Goal: Task Accomplishment & Management: Manage account settings

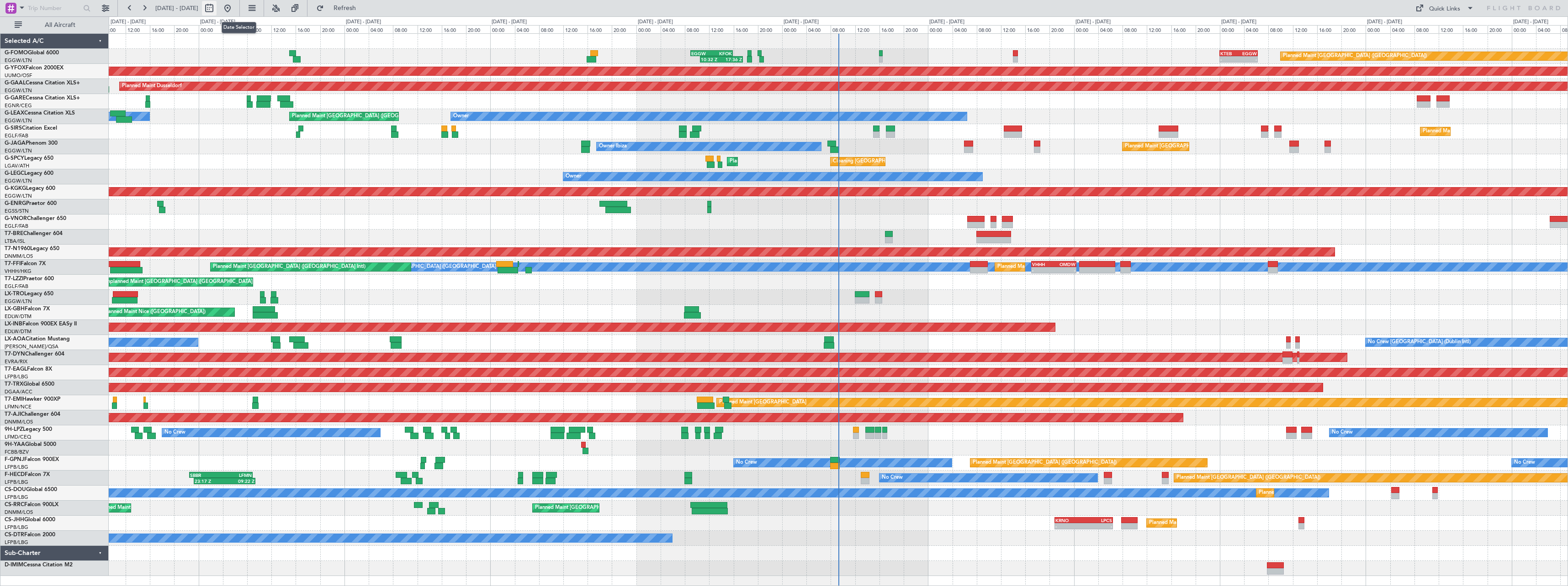
click at [216, 6] on button at bounding box center [209, 8] width 15 height 15
select select "8"
select select "2025"
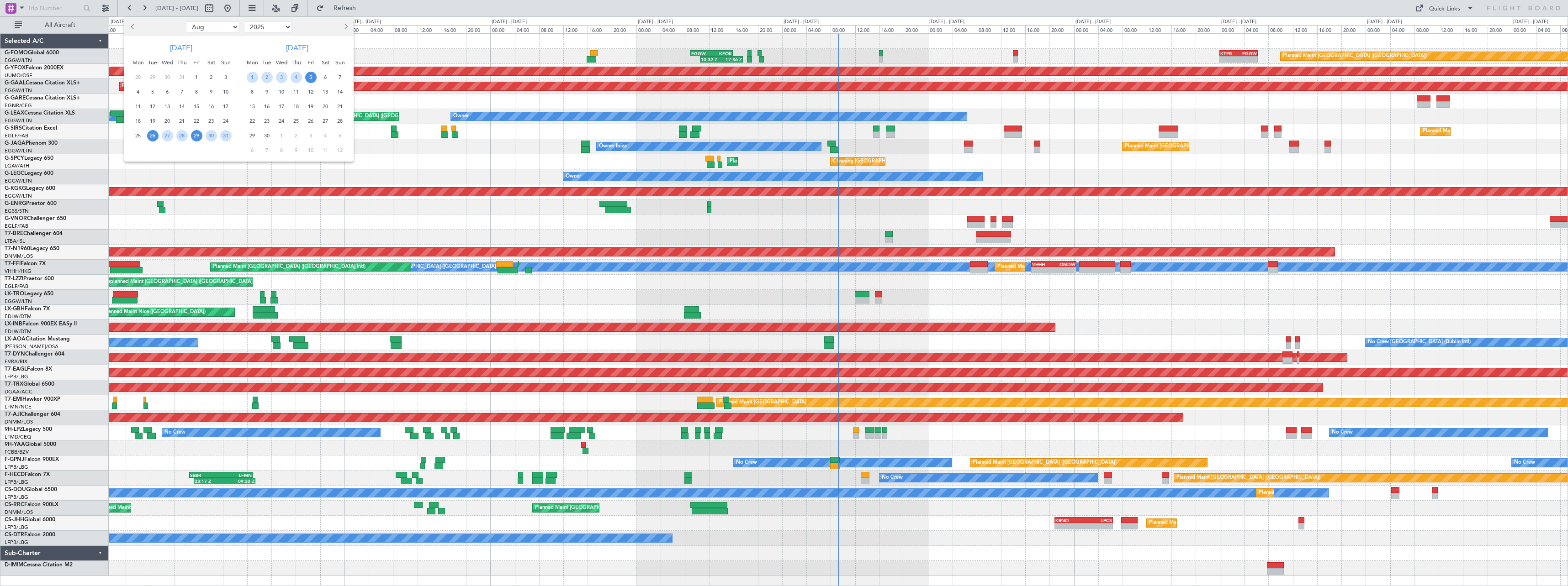
click at [199, 136] on span "29" at bounding box center [197, 136] width 11 height 11
click at [311, 93] on span "12" at bounding box center [311, 92] width 11 height 11
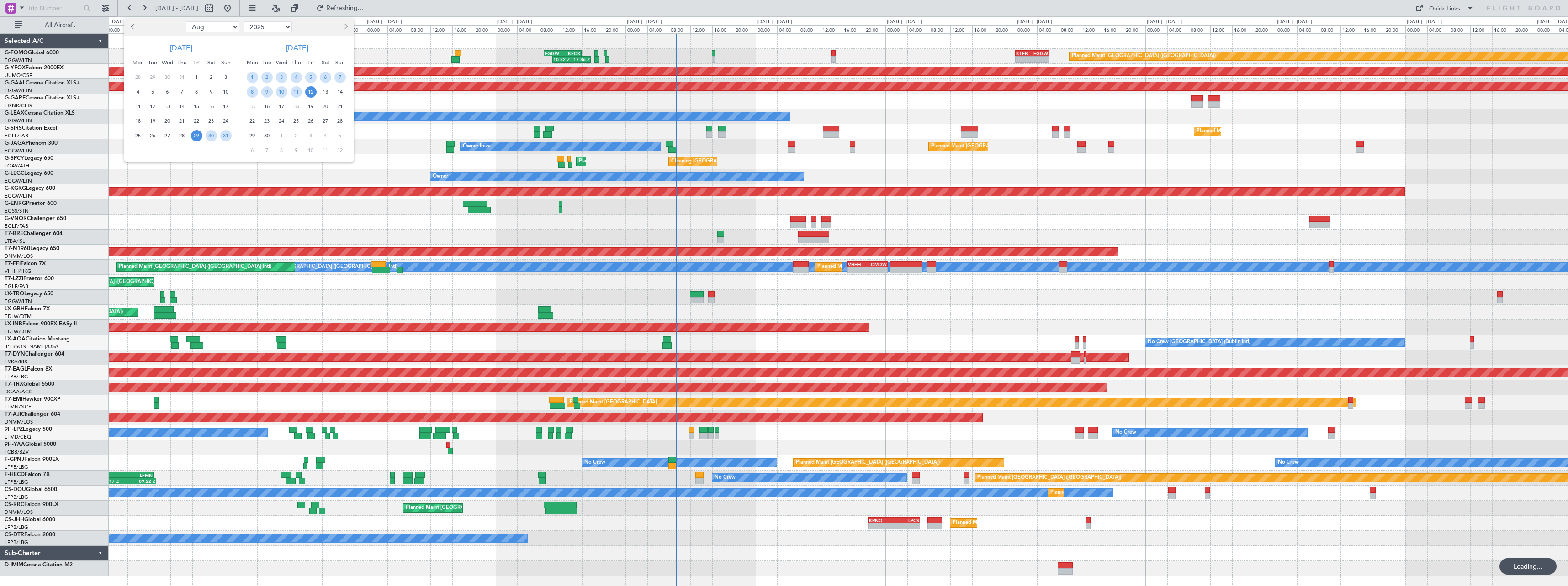
click at [62, 26] on span "All Aircraft" at bounding box center [60, 25] width 73 height 6
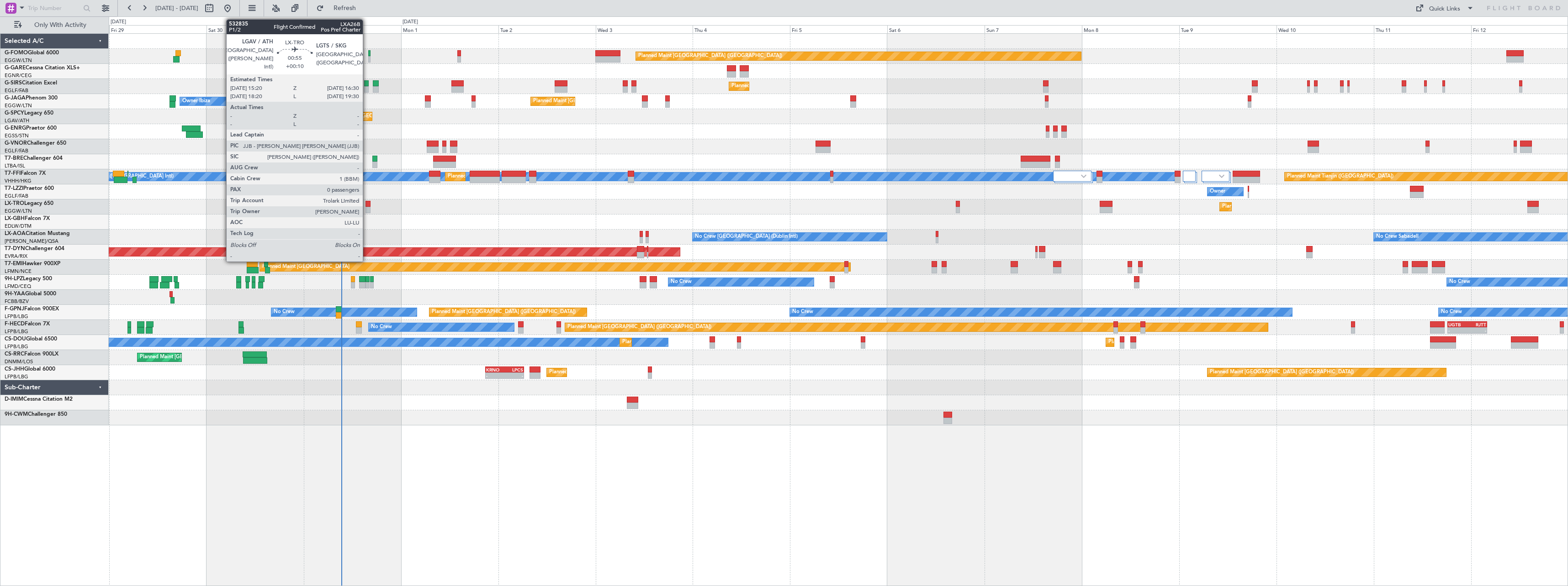
click at [367, 203] on div at bounding box center [368, 204] width 5 height 6
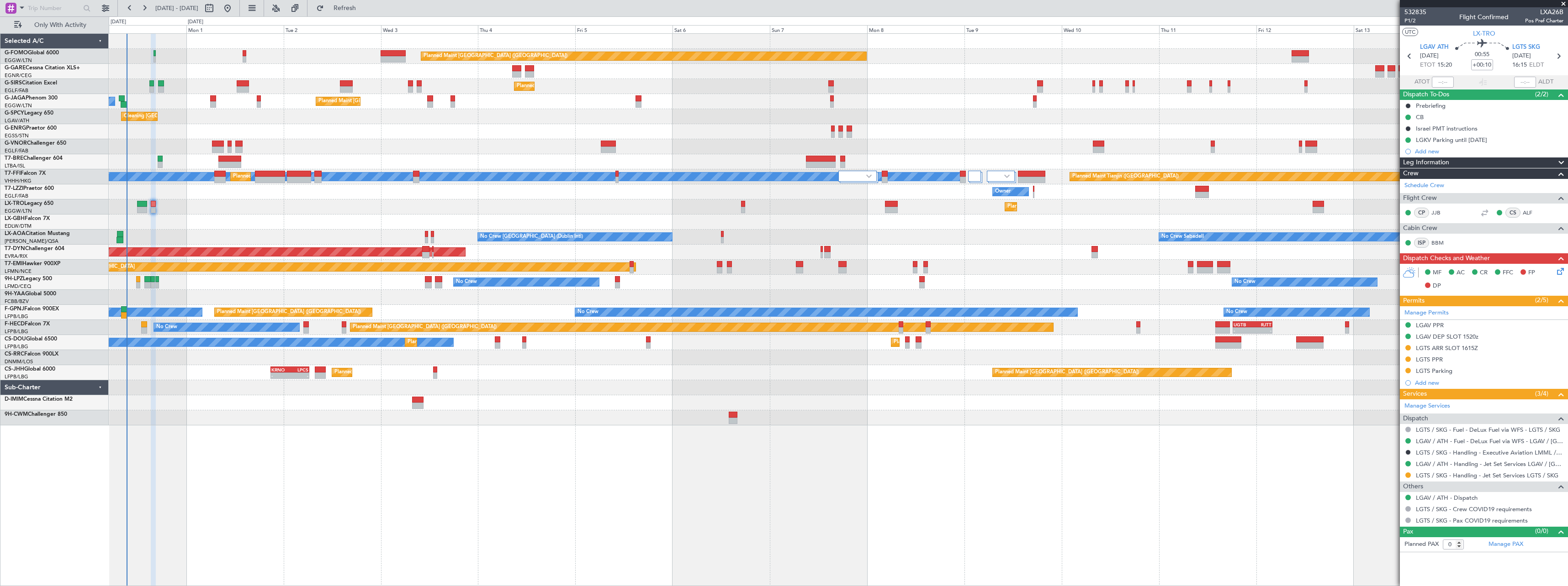
click at [268, 227] on div "Planned Maint [GEOGRAPHIC_DATA] ([GEOGRAPHIC_DATA]) Planned Maint [GEOGRAPHIC_D…" at bounding box center [838, 229] width 1459 height 392
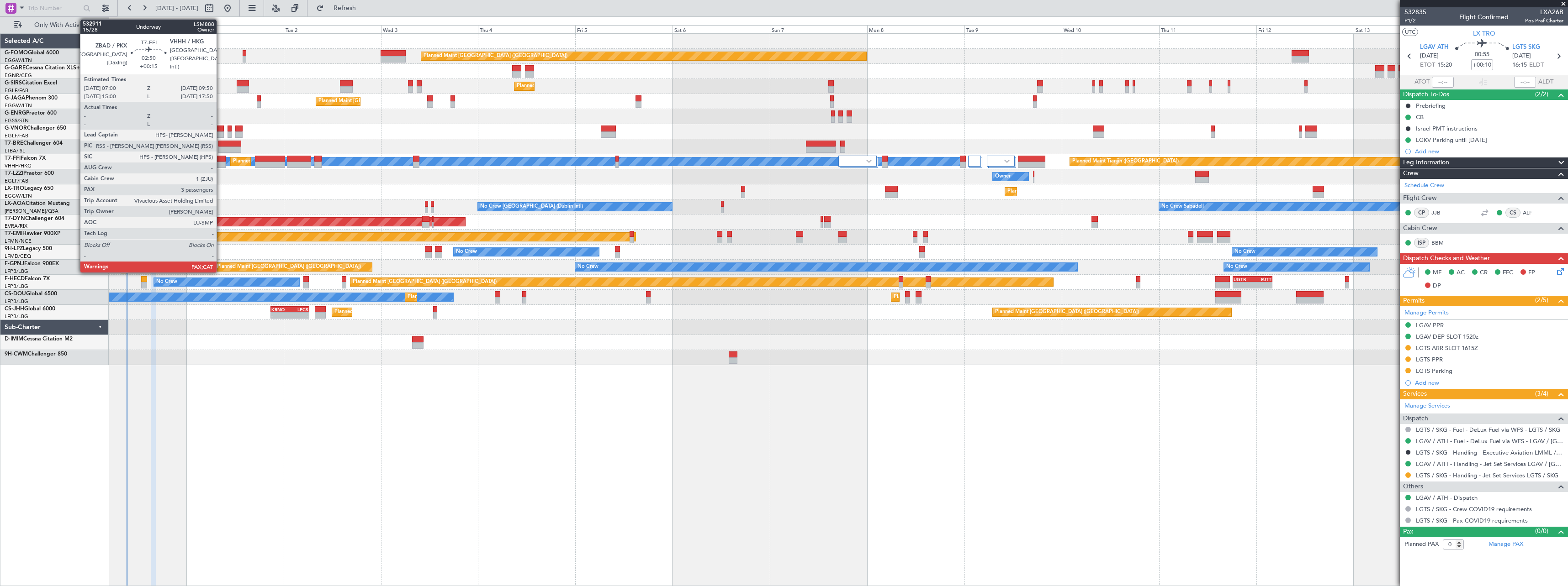
click at [221, 162] on div at bounding box center [220, 165] width 12 height 6
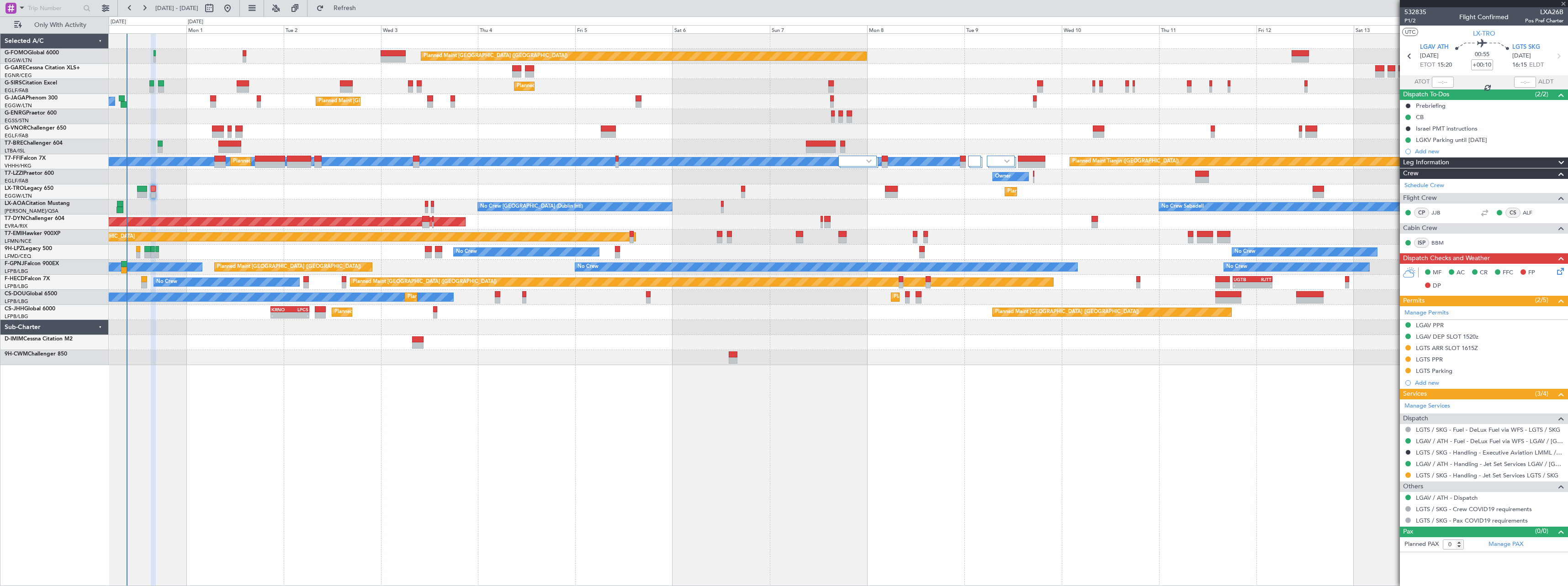
type input "+00:15"
type input "5"
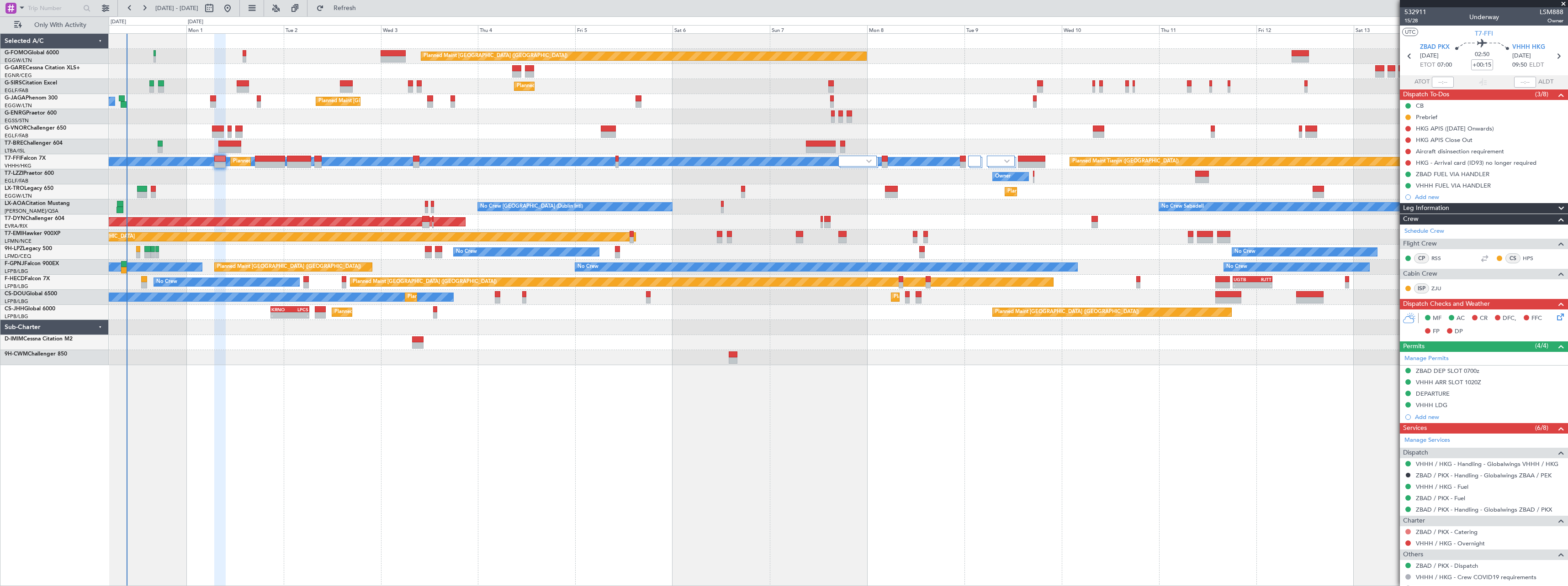
click at [1409, 532] on button at bounding box center [1408, 532] width 6 height 6
click at [1373, 422] on span "Not Required" at bounding box center [1386, 422] width 37 height 9
click at [1407, 544] on button at bounding box center [1408, 543] width 6 height 6
click at [1381, 431] on span "Not Required" at bounding box center [1386, 434] width 37 height 9
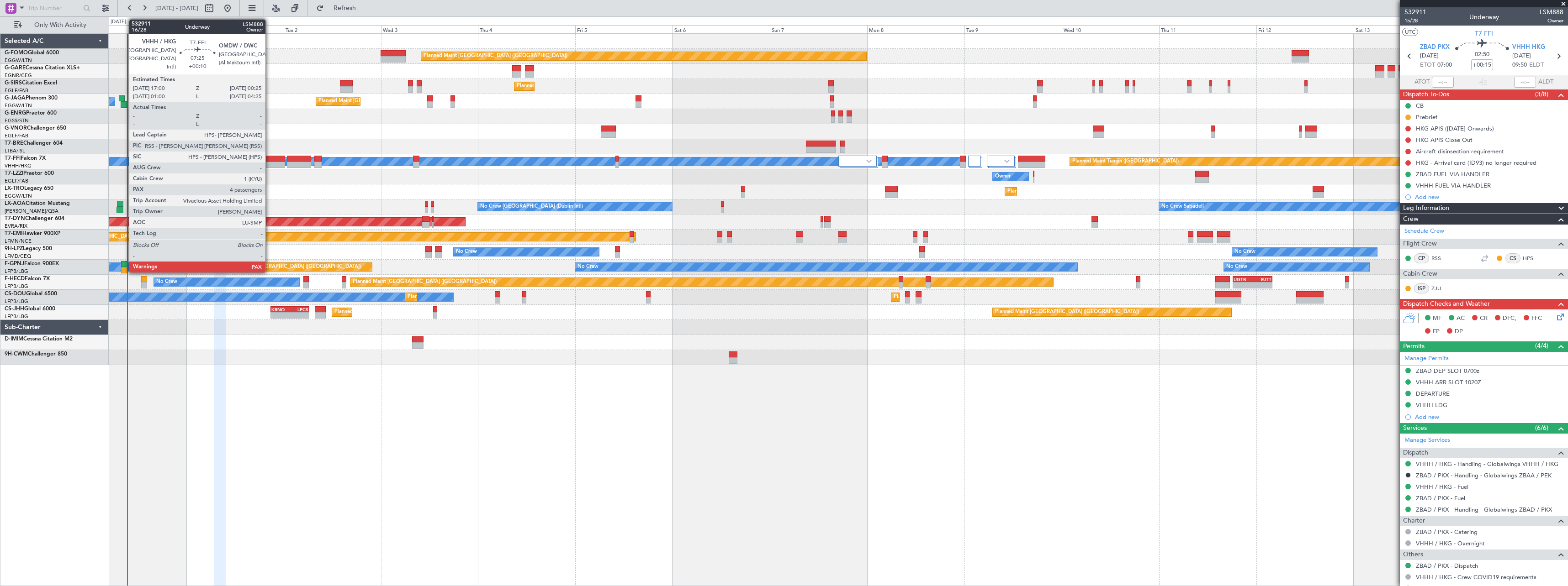
click at [269, 159] on div at bounding box center [270, 159] width 30 height 6
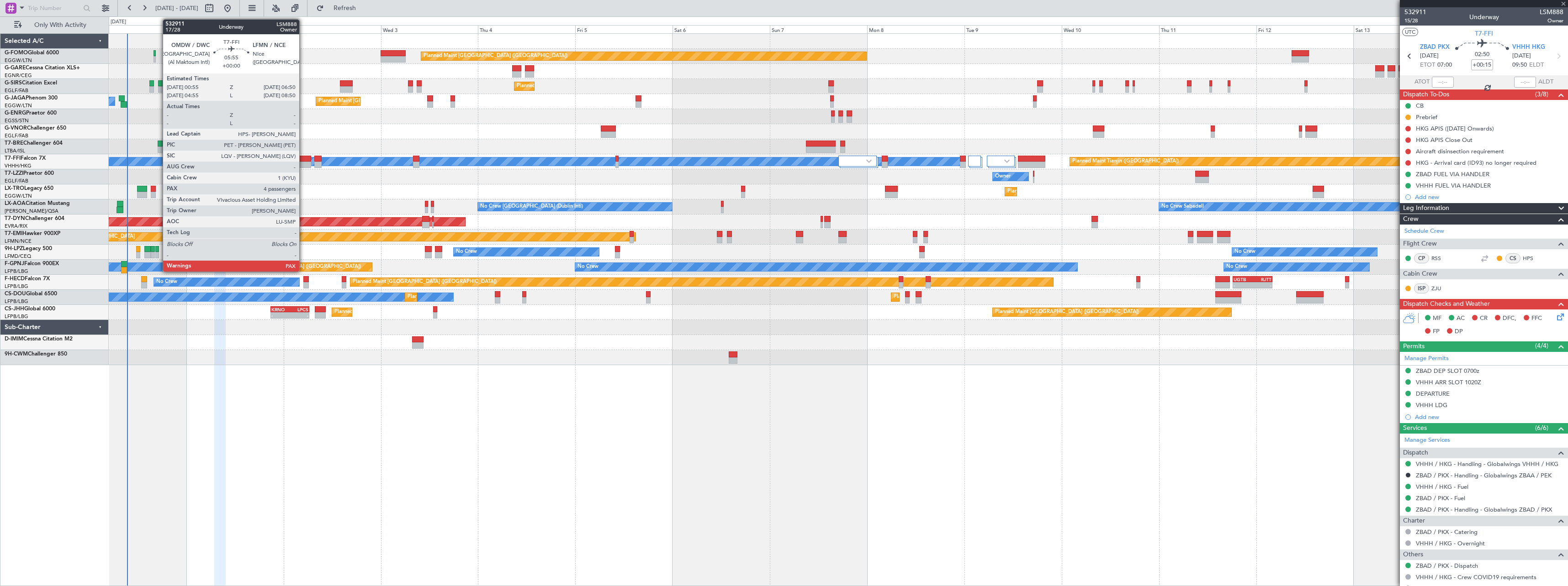
type input "+00:10"
type input "4"
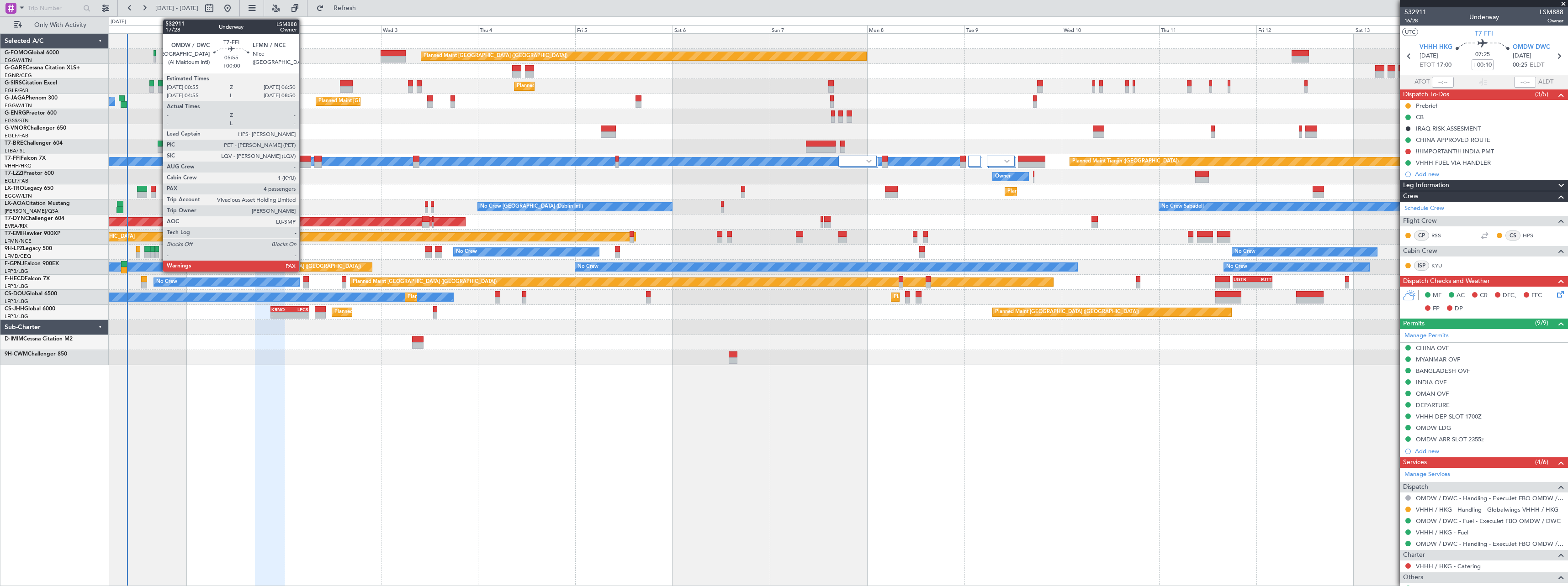
click at [304, 158] on div at bounding box center [299, 159] width 24 height 6
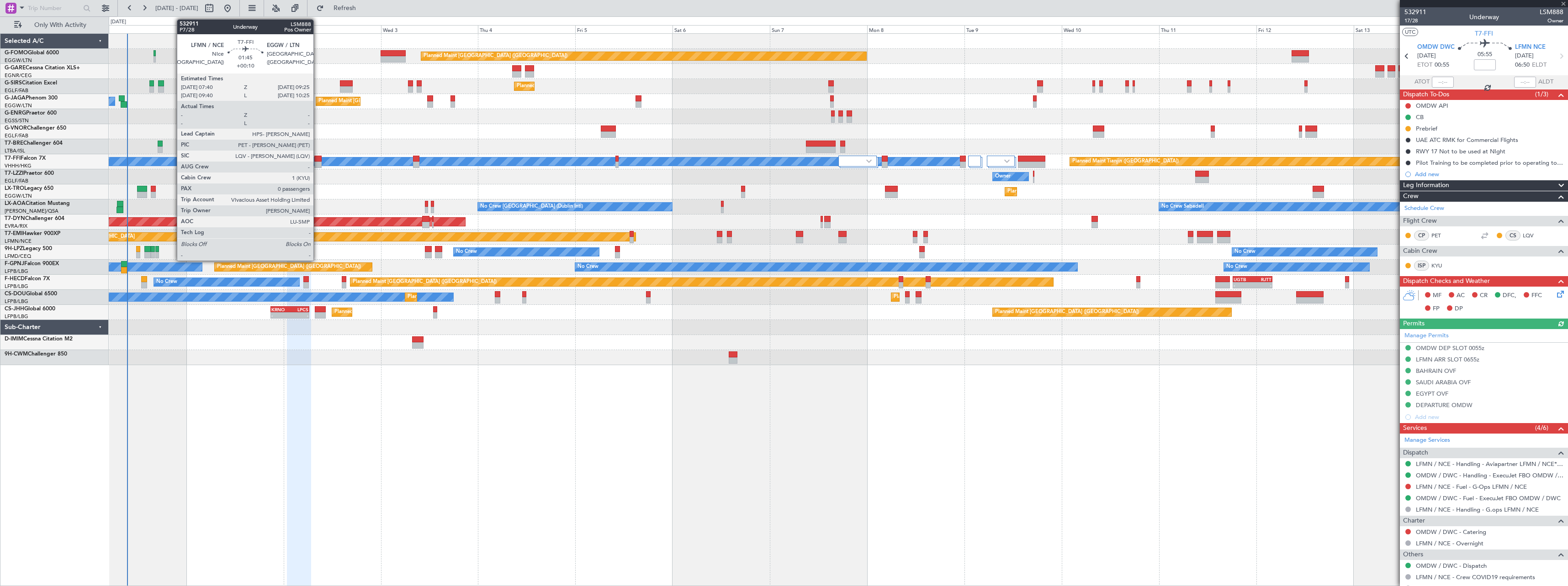
click at [318, 158] on div at bounding box center [318, 159] width 8 height 6
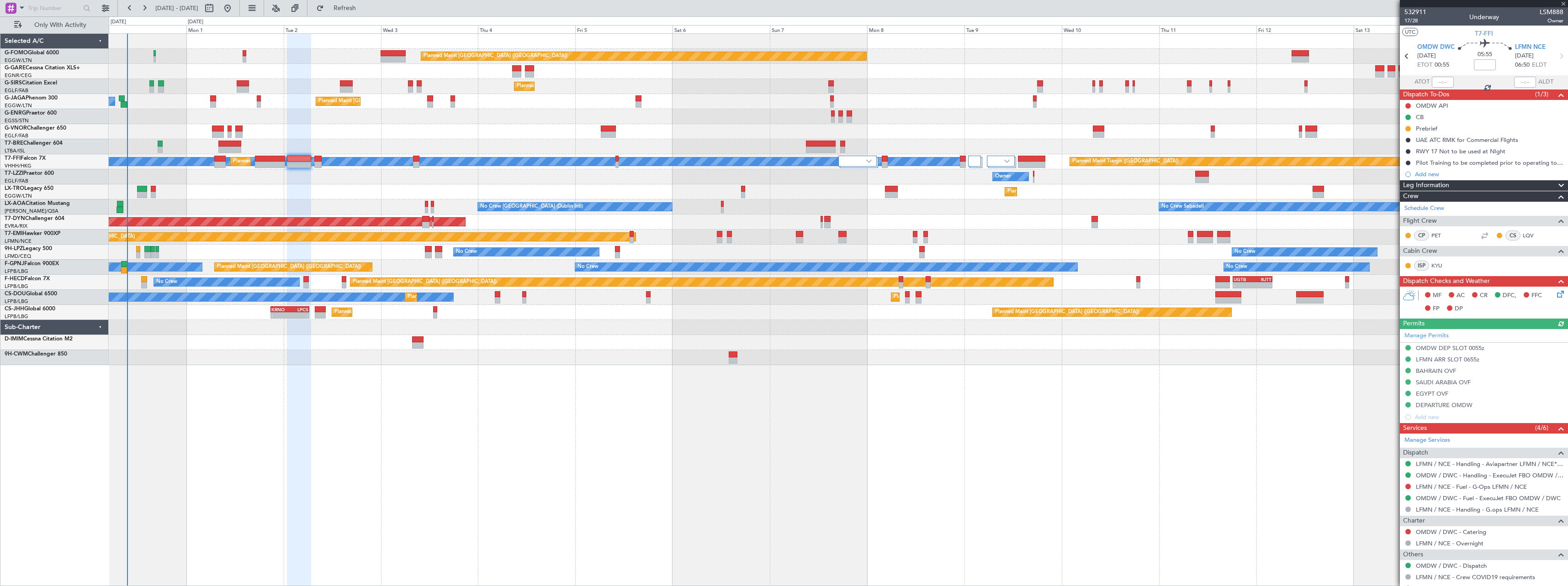
type input "+00:10"
type input "0"
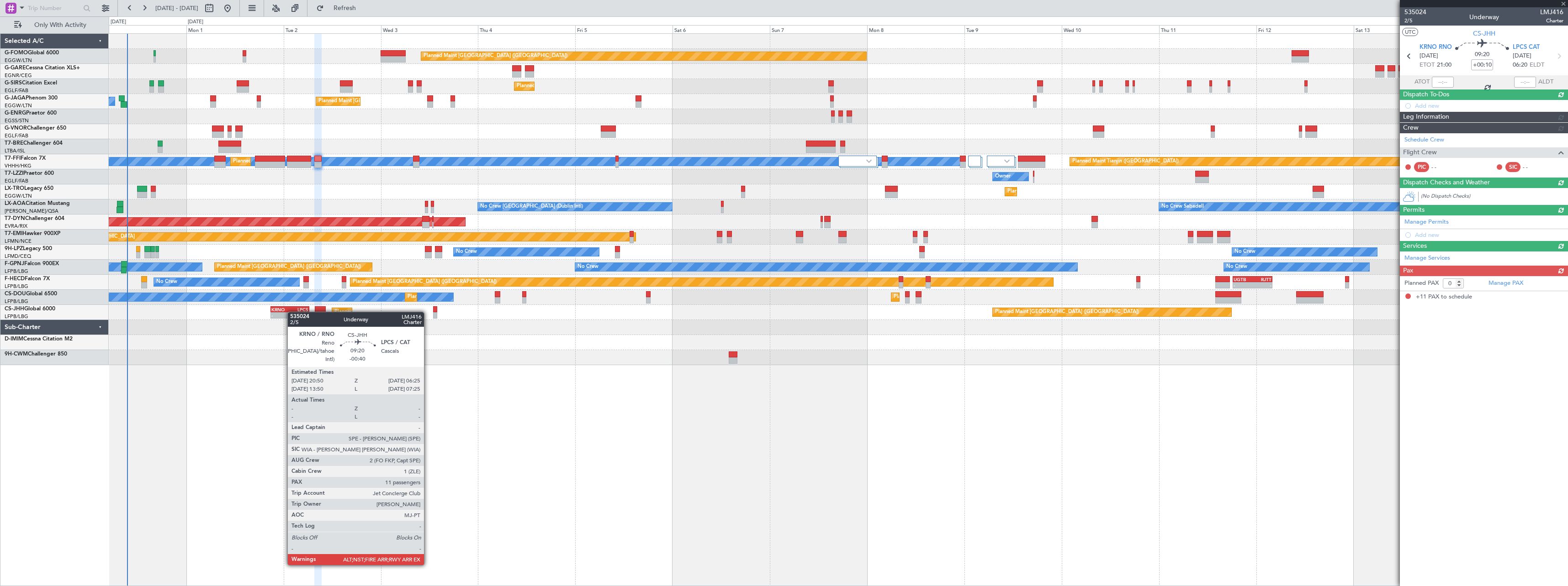
type input "-00:40"
type input "11"
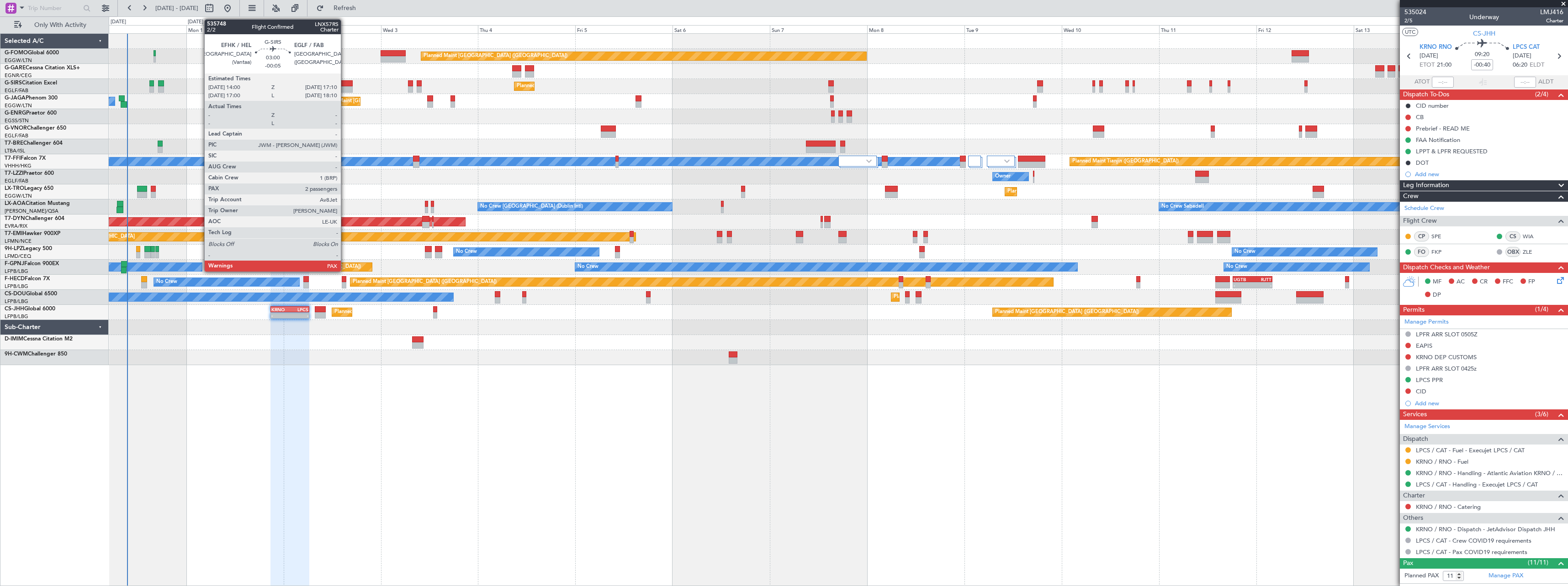
click at [345, 86] on div at bounding box center [346, 83] width 13 height 6
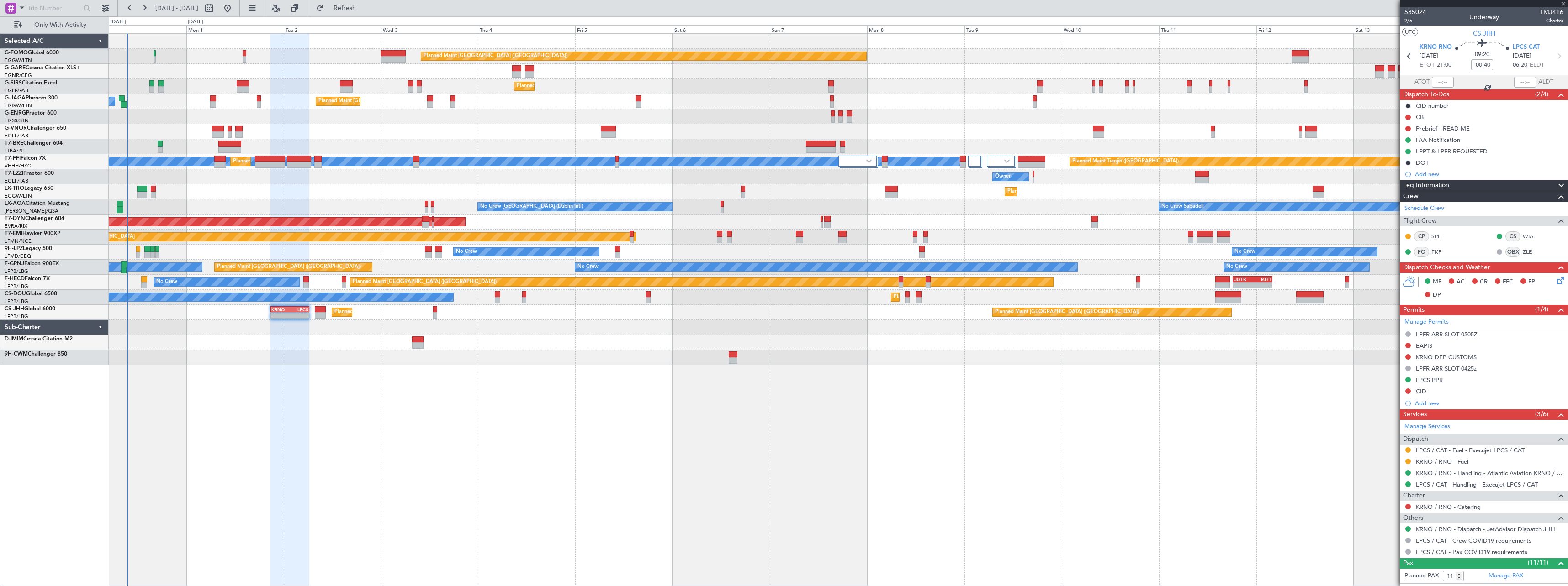
type input "-00:05"
type input "3"
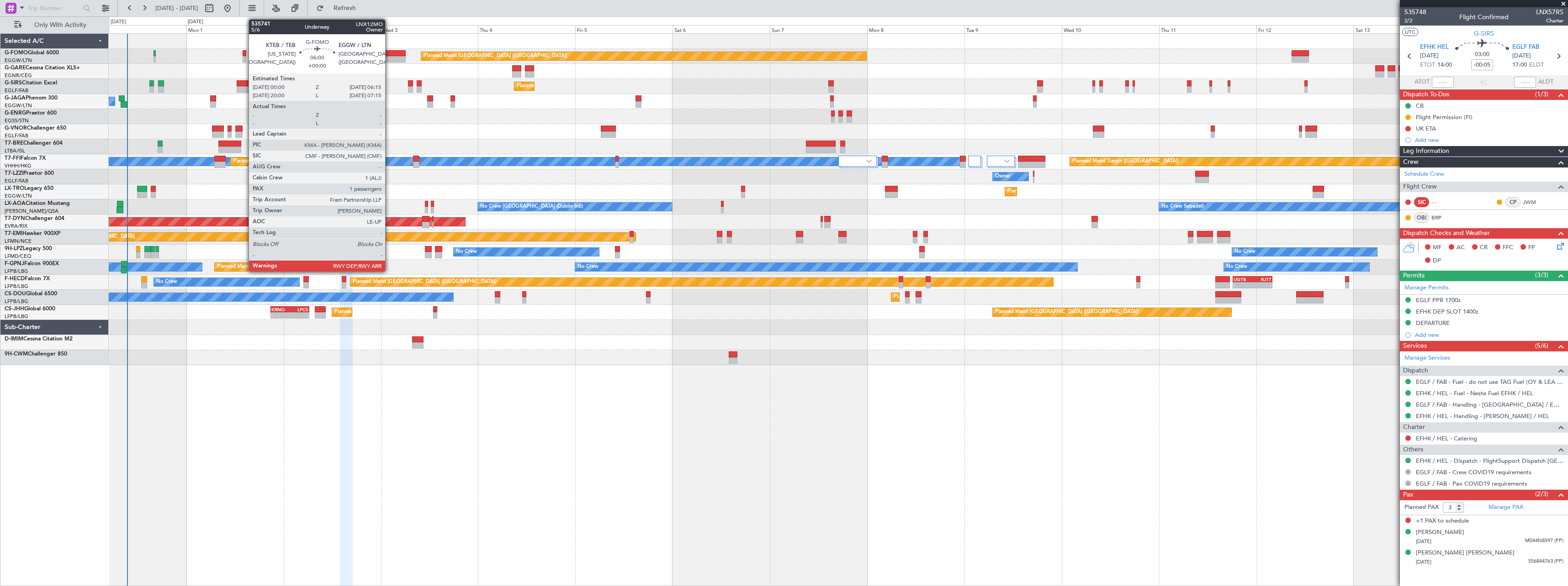
click at [389, 55] on div at bounding box center [393, 53] width 25 height 6
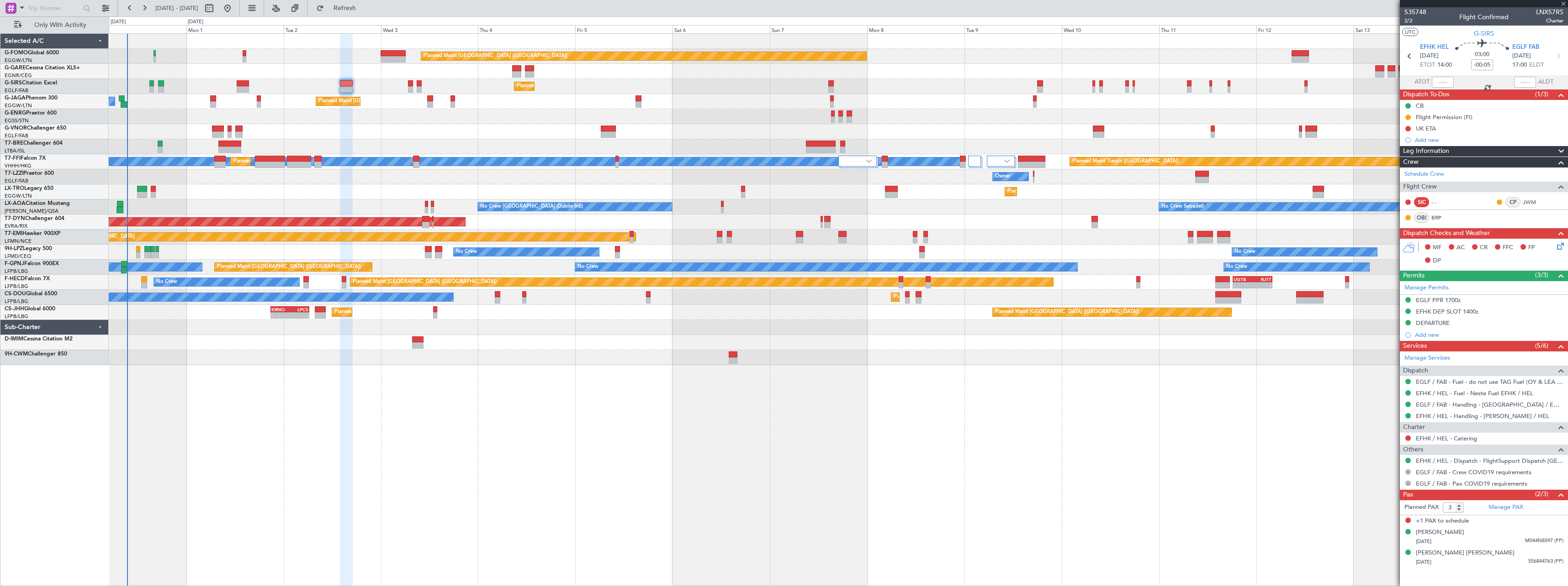
type input "1"
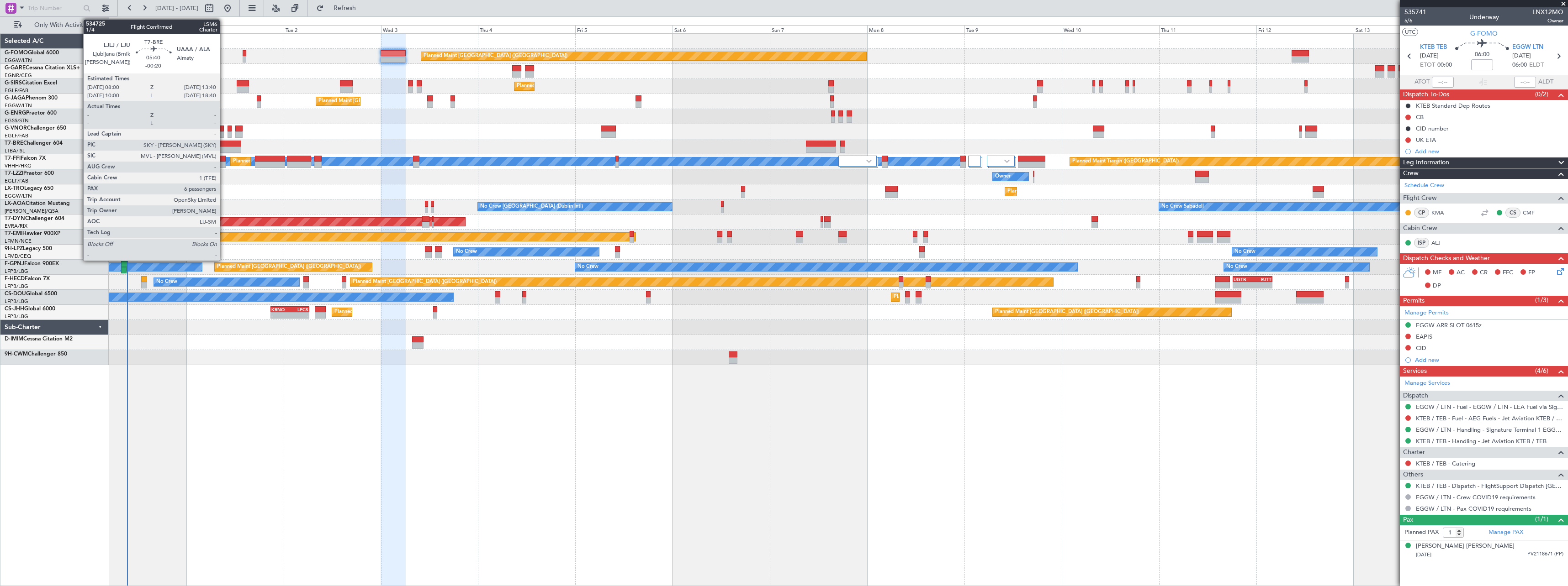
click at [224, 144] on div at bounding box center [230, 143] width 23 height 6
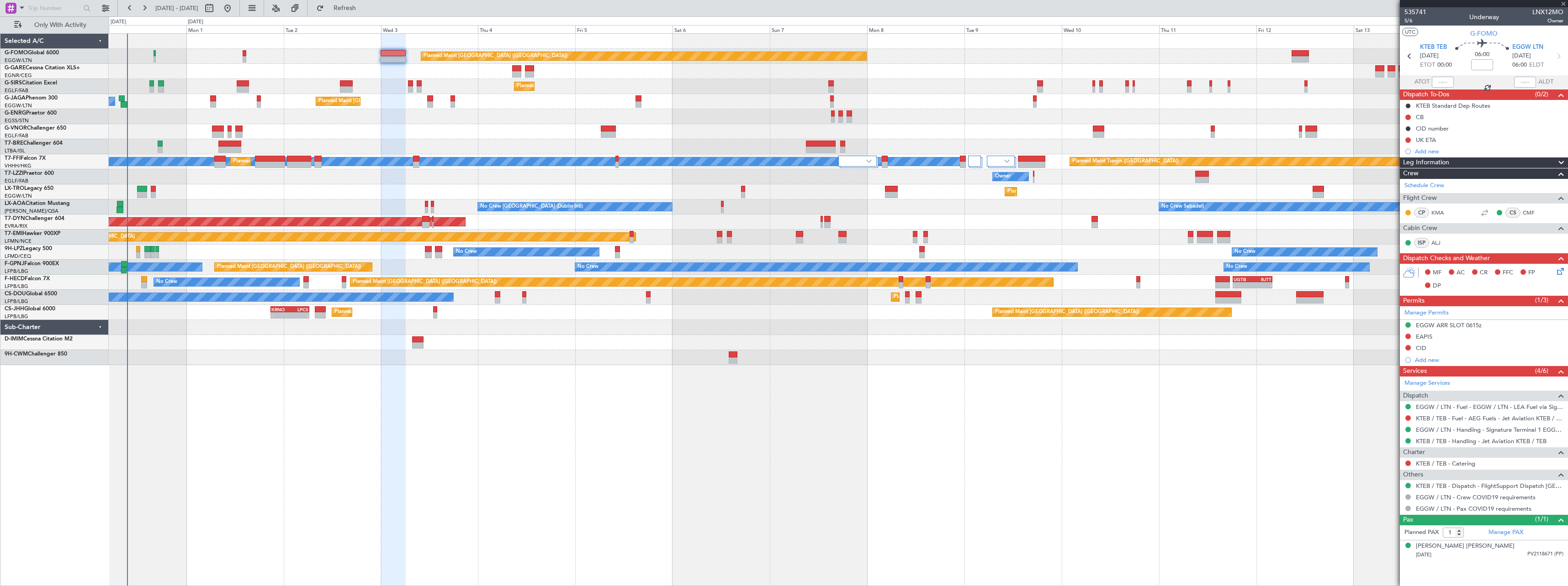
type input "-00:20"
type input "6"
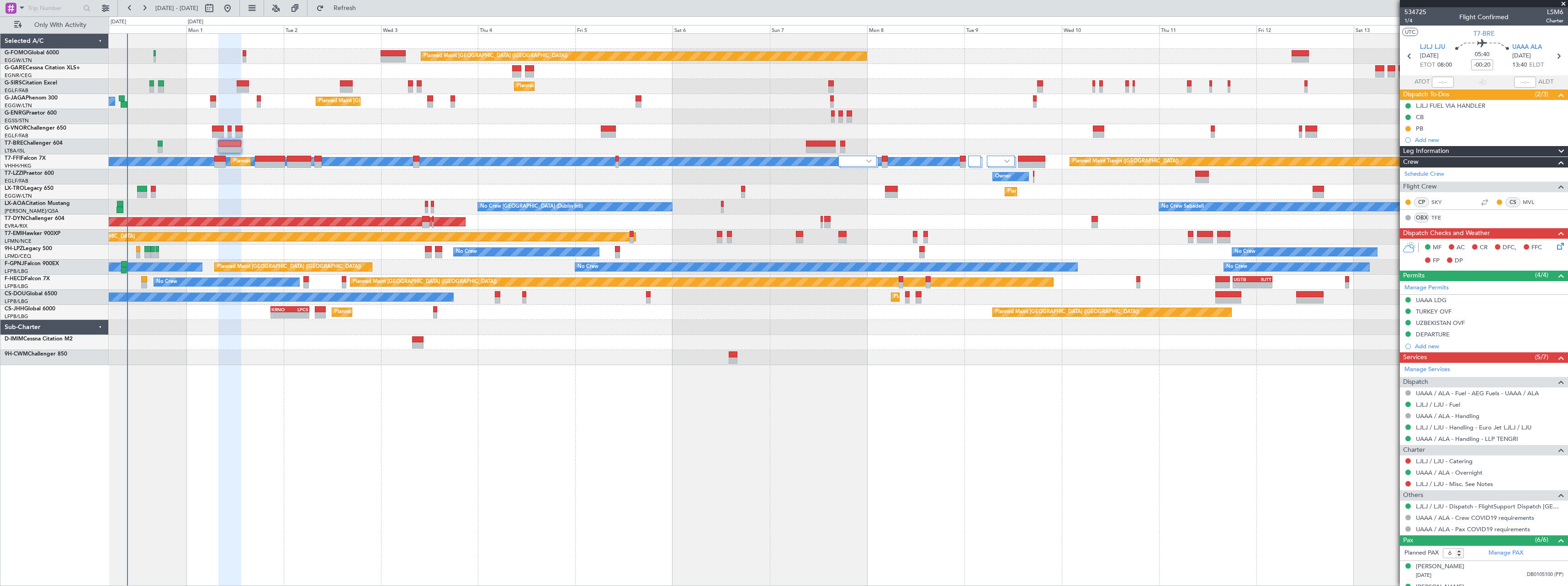
click at [1555, 244] on icon at bounding box center [1559, 245] width 8 height 8
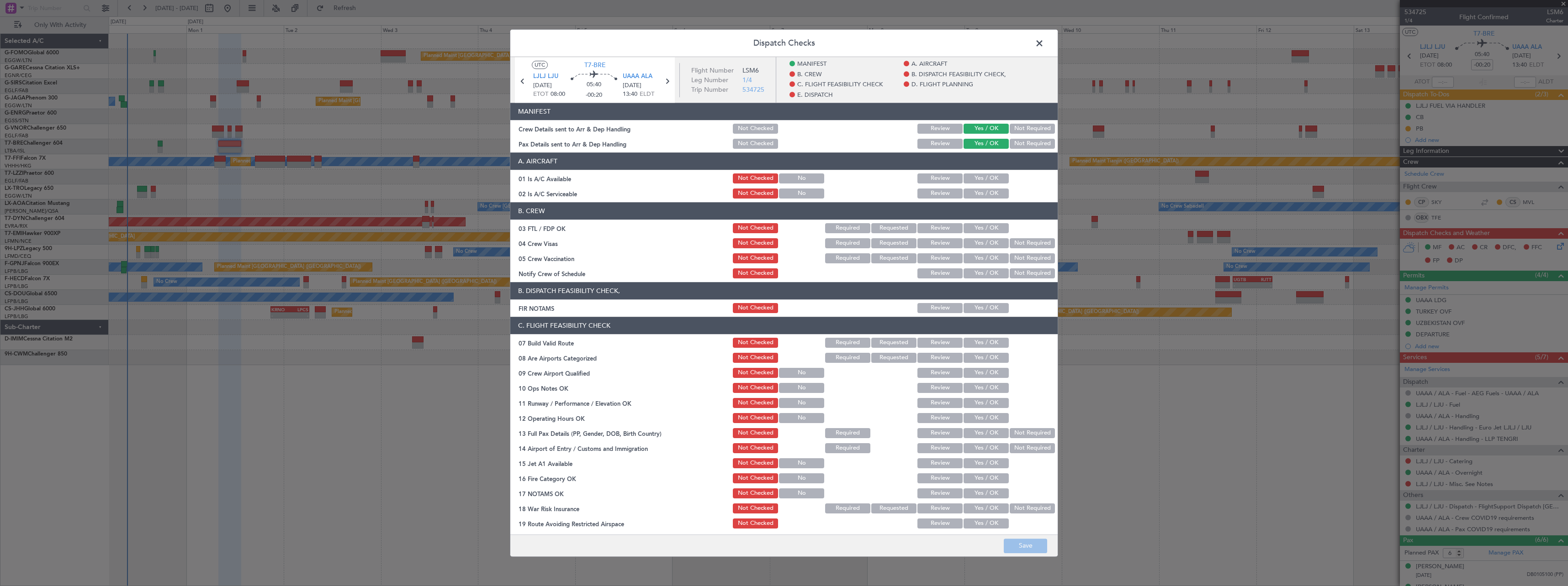
drag, startPoint x: 962, startPoint y: 178, endPoint x: 961, endPoint y: 186, distance: 8.1
click at [963, 178] on button "Yes / OK" at bounding box center [986, 178] width 46 height 10
click at [965, 193] on button "Yes / OK" at bounding box center [986, 193] width 46 height 10
click at [970, 344] on button "Yes / OK" at bounding box center [986, 343] width 46 height 10
click at [971, 356] on button "Yes / OK" at bounding box center [986, 358] width 46 height 10
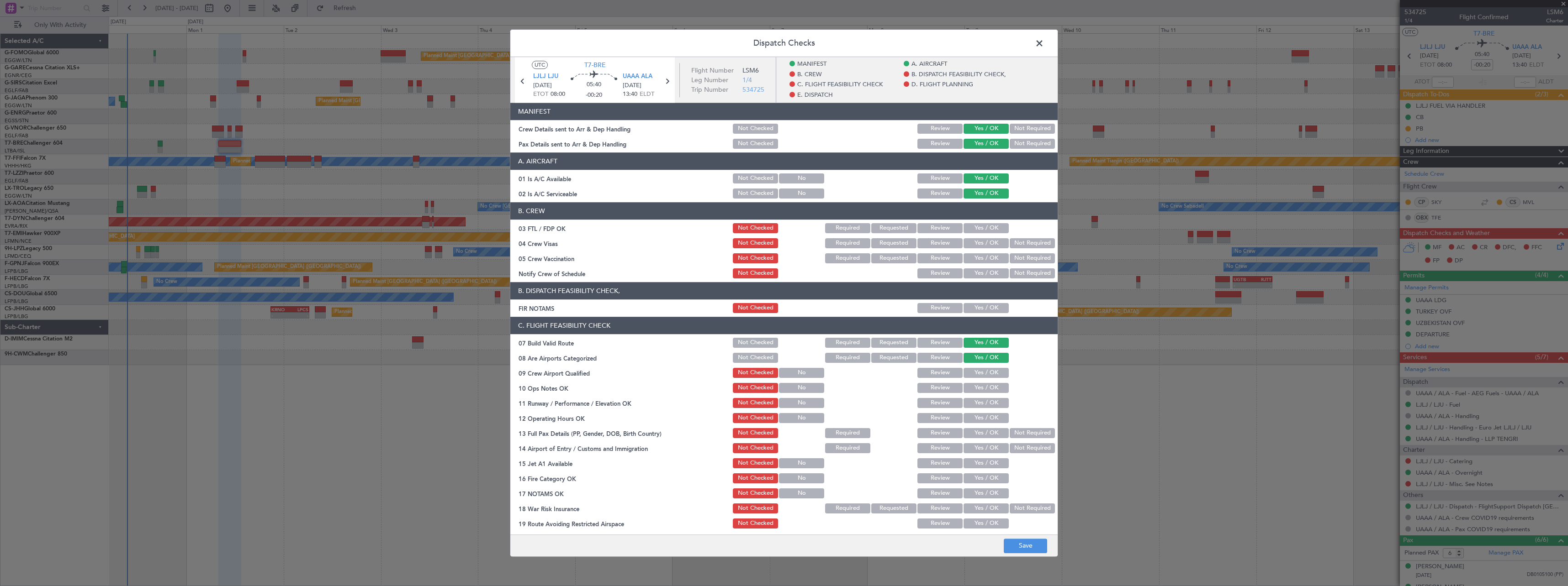
click at [986, 385] on button "Yes / OK" at bounding box center [986, 388] width 46 height 10
click at [984, 405] on button "Yes / OK" at bounding box center [986, 403] width 46 height 10
click at [982, 419] on button "Yes / OK" at bounding box center [986, 418] width 46 height 10
click at [985, 431] on button "Yes / OK" at bounding box center [986, 434] width 46 height 10
click at [1025, 544] on button "Save" at bounding box center [1025, 546] width 44 height 15
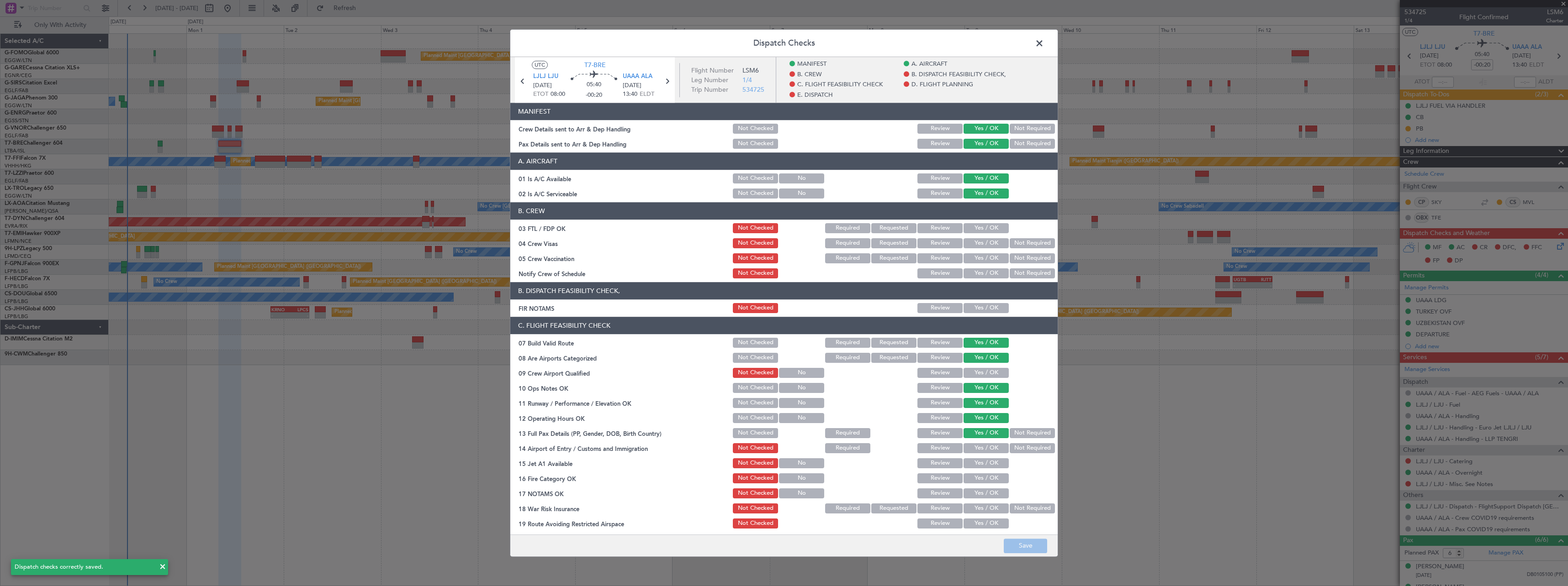
click at [1044, 46] on span at bounding box center [1044, 46] width 0 height 18
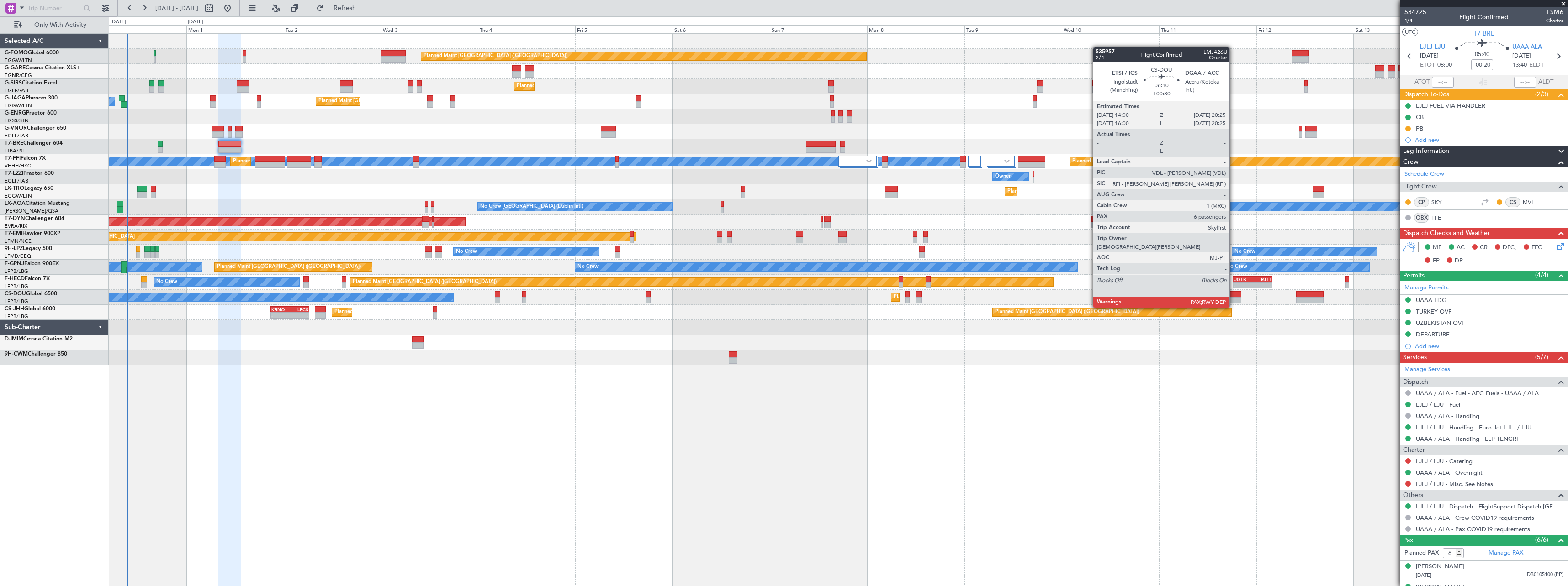
click at [1233, 298] on div at bounding box center [1228, 300] width 26 height 6
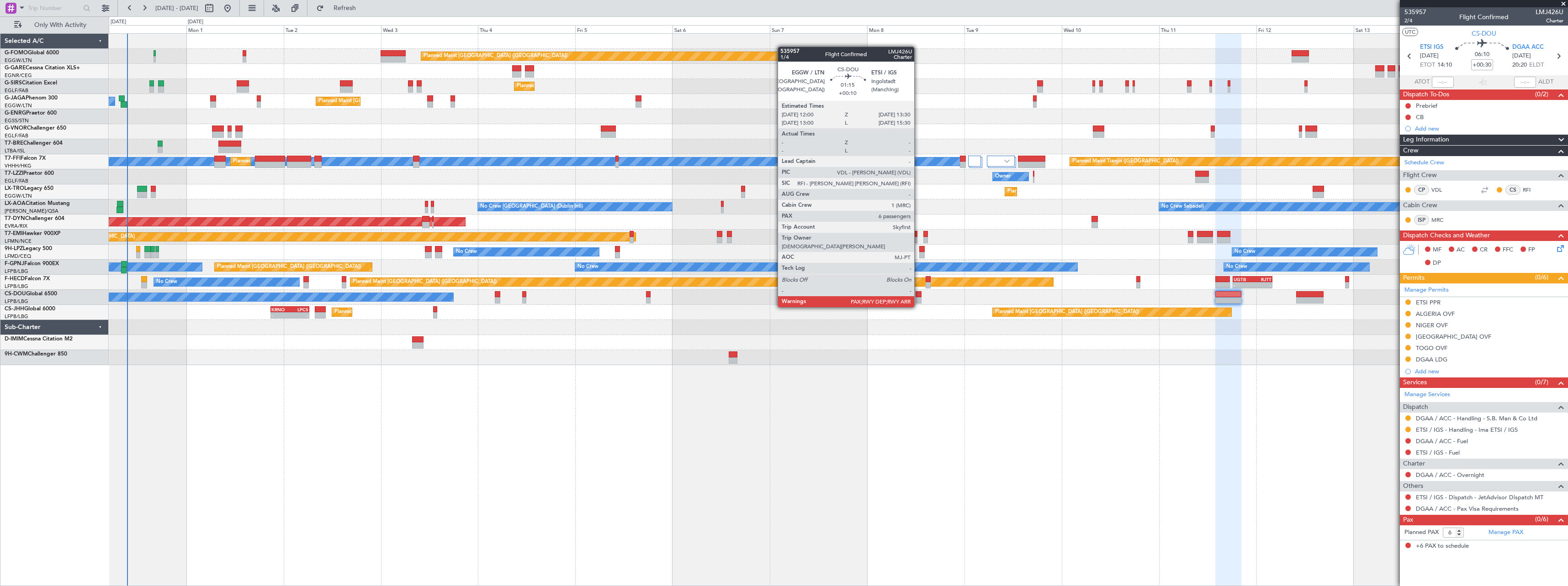
click at [918, 298] on div at bounding box center [919, 300] width 6 height 6
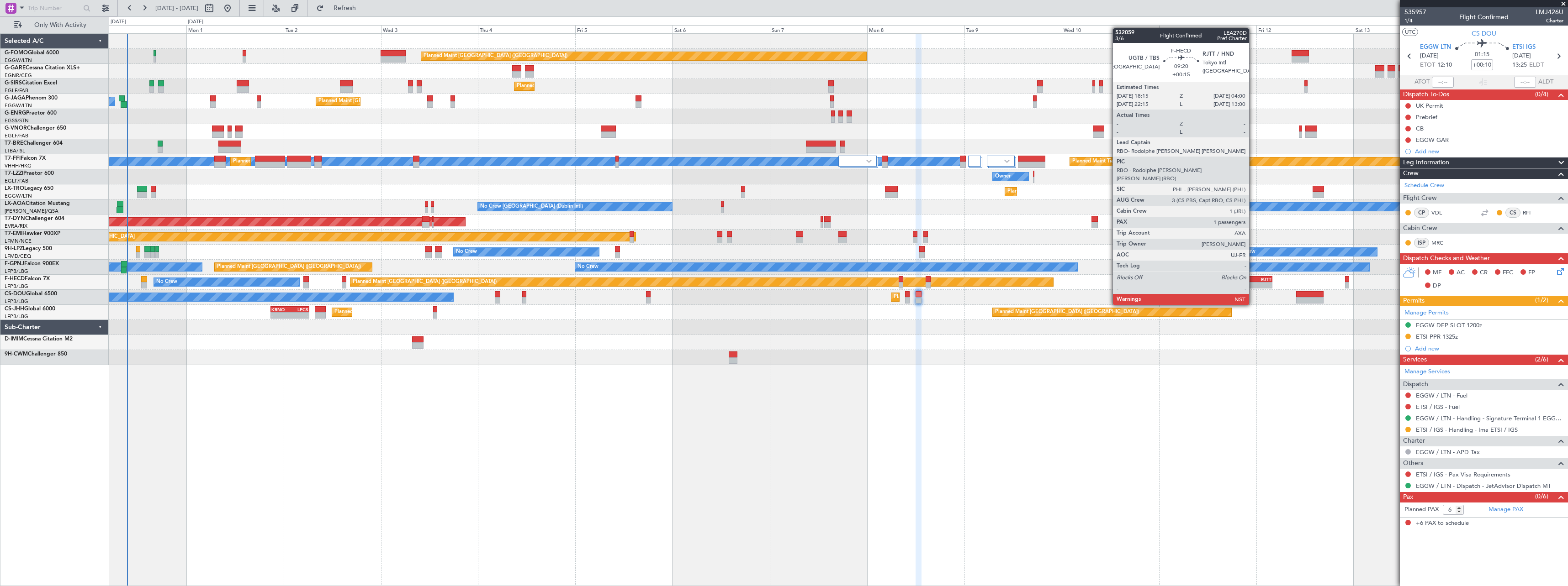
click at [1253, 279] on div "RJTT" at bounding box center [1262, 279] width 19 height 6
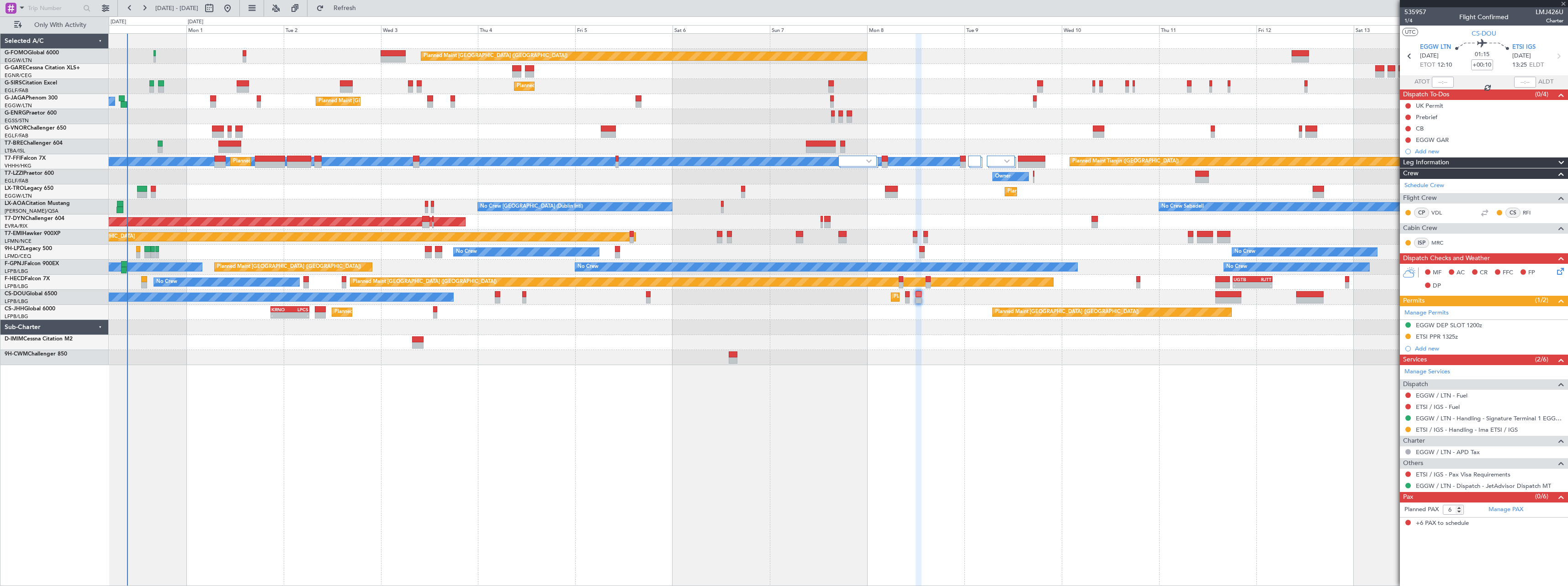
type input "+00:15"
type input "1"
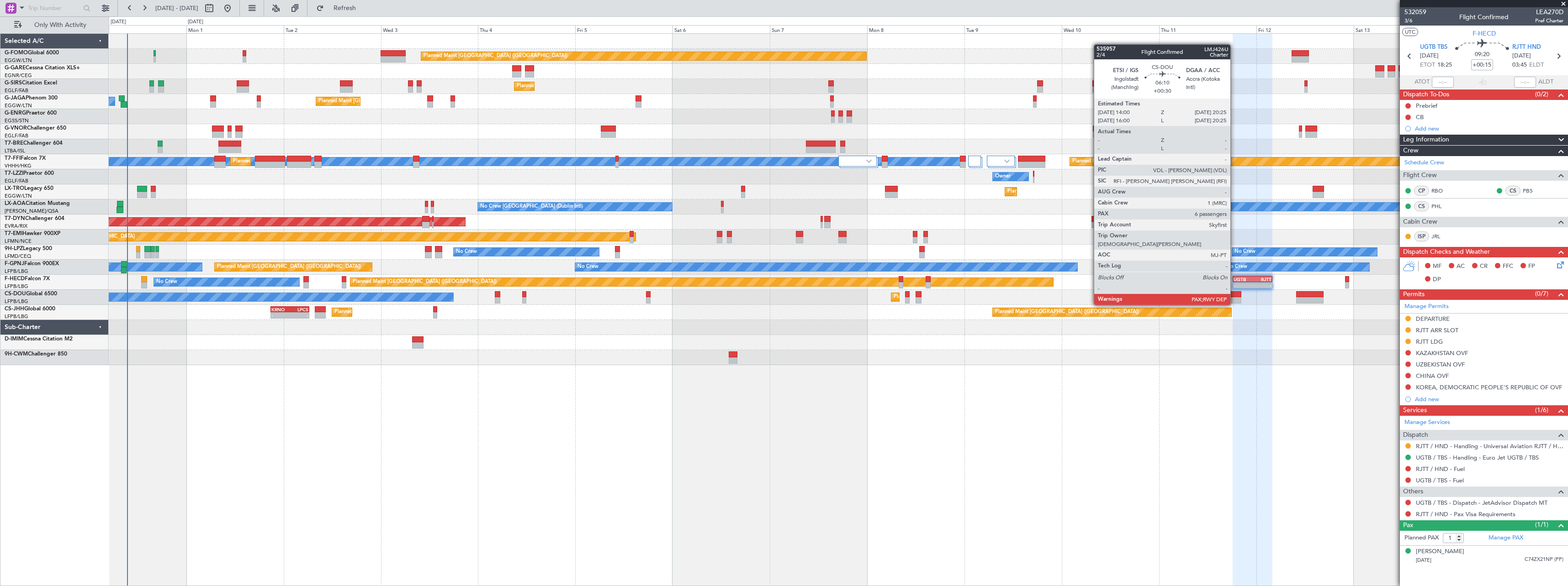
click at [1235, 296] on div at bounding box center [1228, 295] width 26 height 6
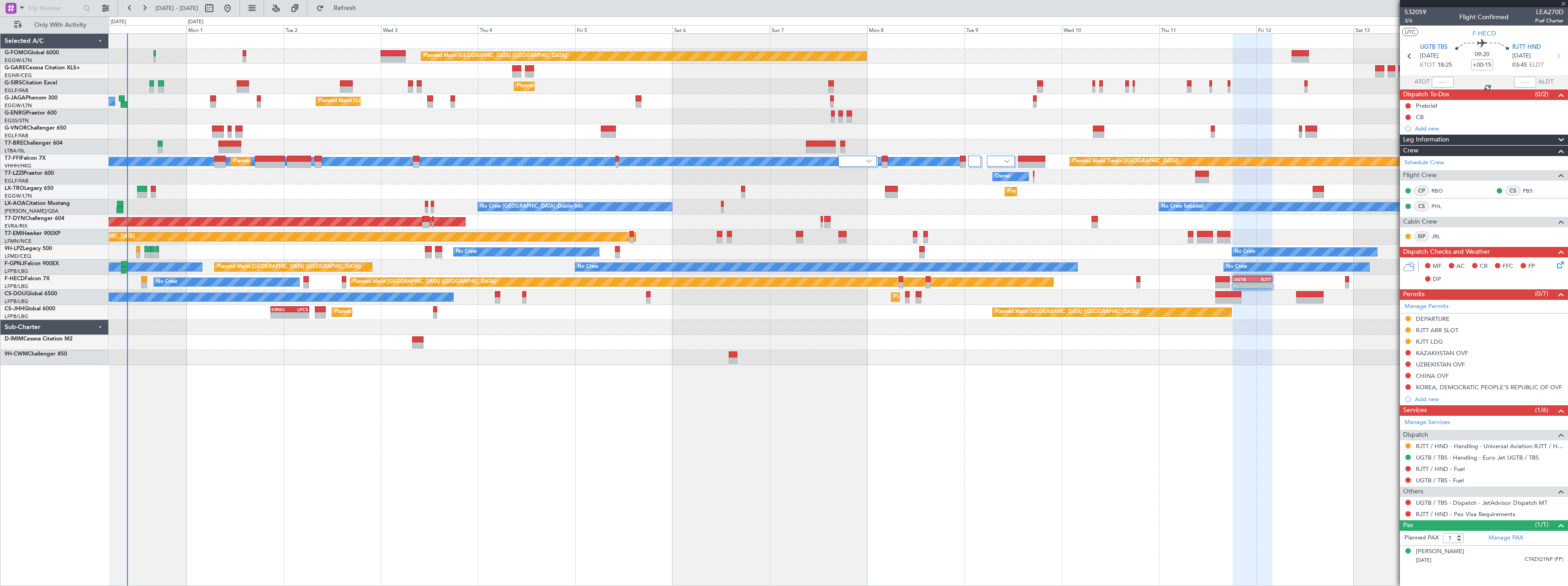
type input "+00:30"
type input "6"
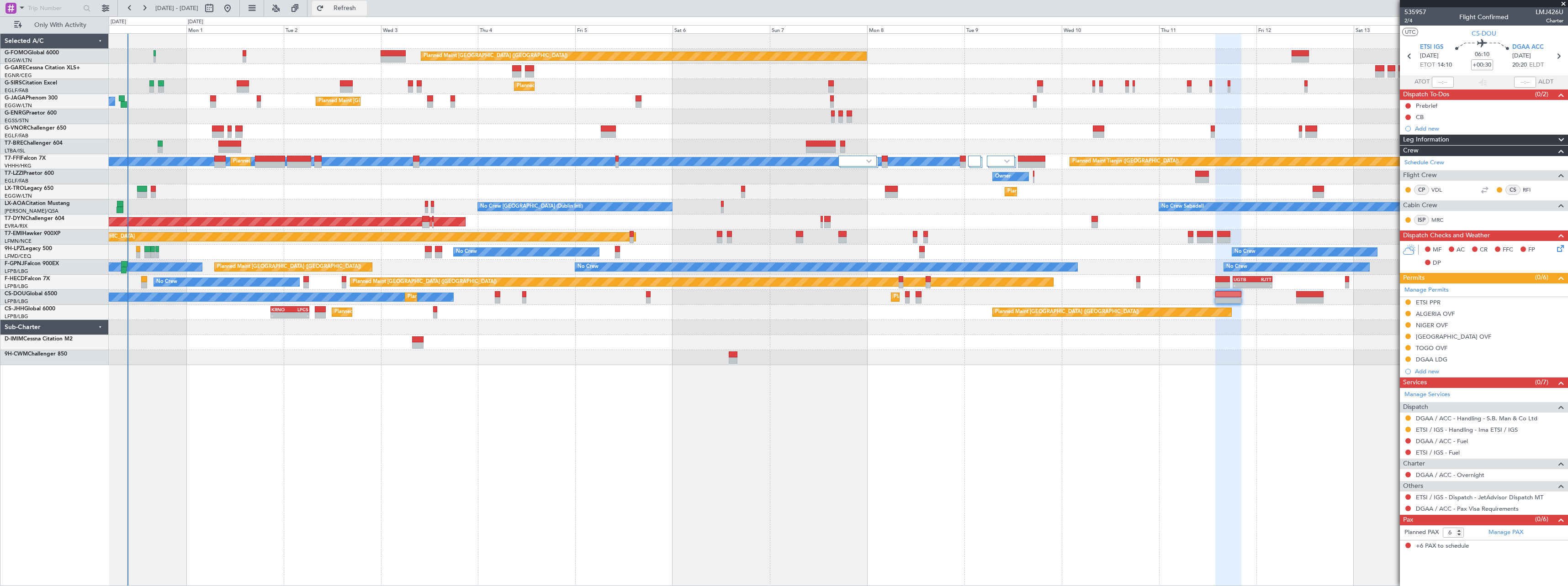
click at [364, 6] on span "Refresh" at bounding box center [345, 8] width 39 height 6
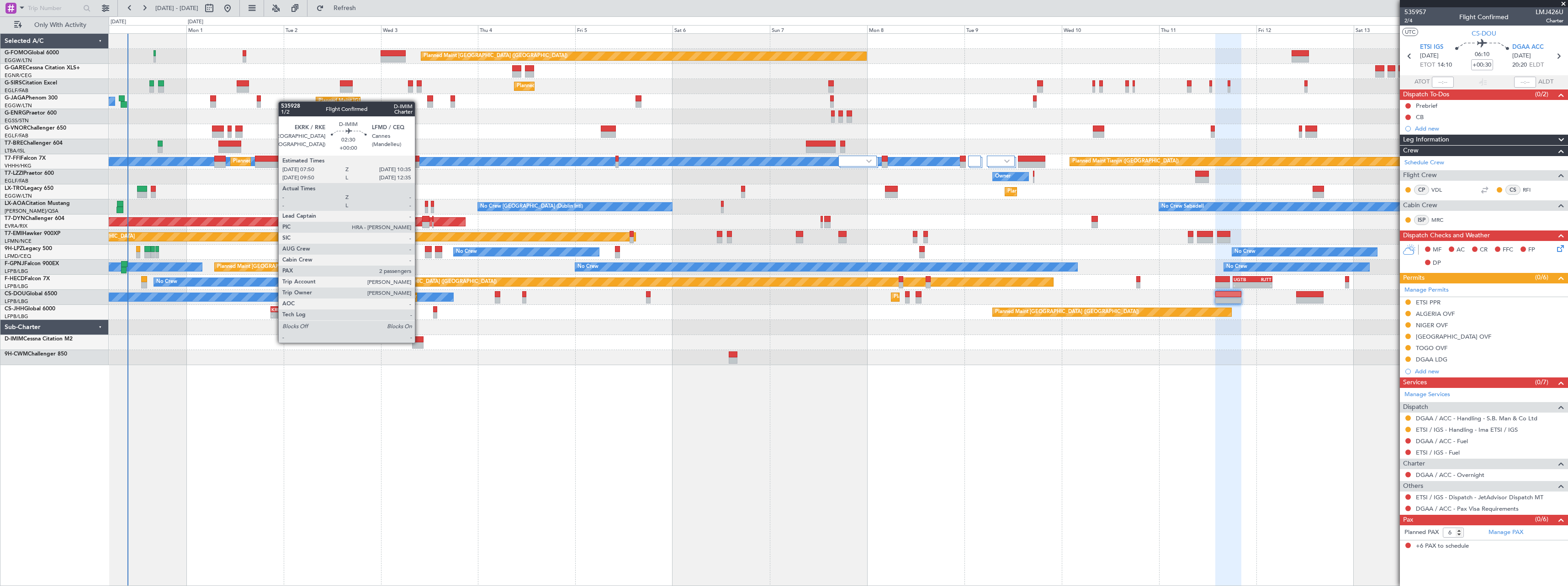
click at [419, 342] on div at bounding box center [418, 339] width 11 height 6
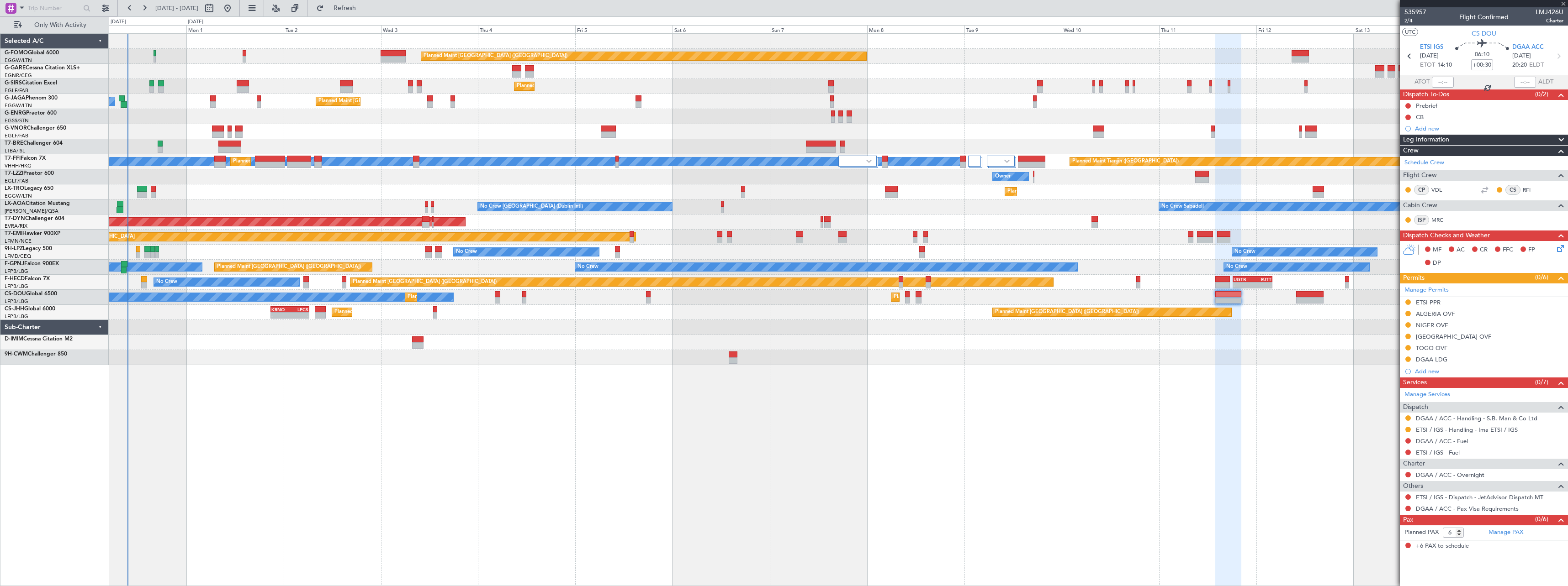
type input "2"
